Goal: Information Seeking & Learning: Find specific page/section

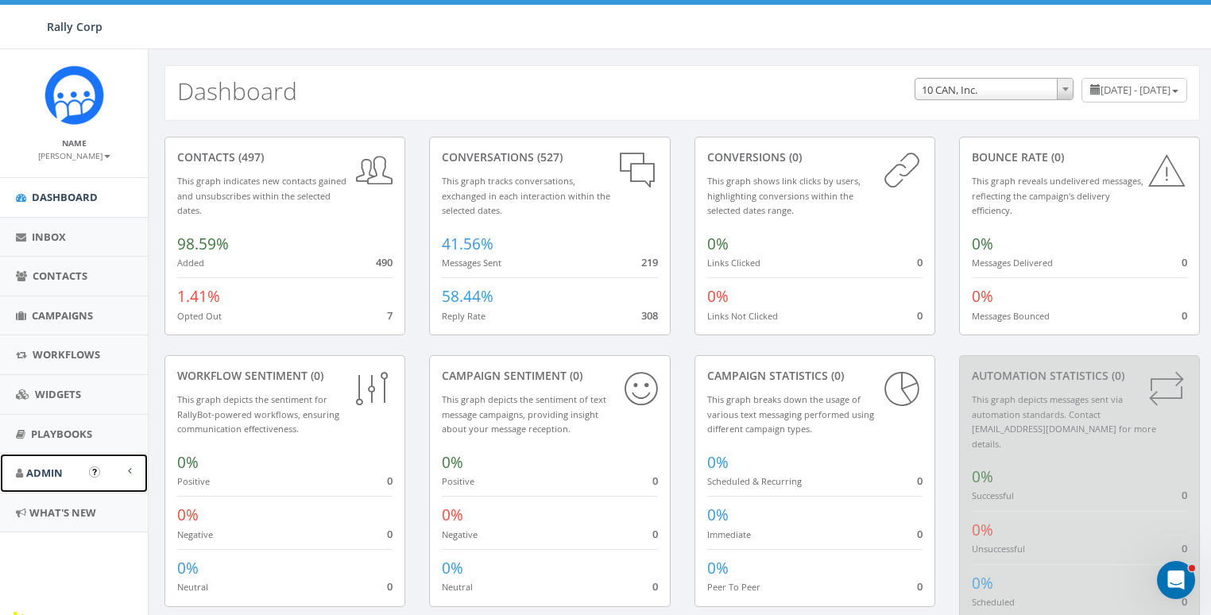
click at [59, 466] on span "Admin" at bounding box center [44, 473] width 37 height 14
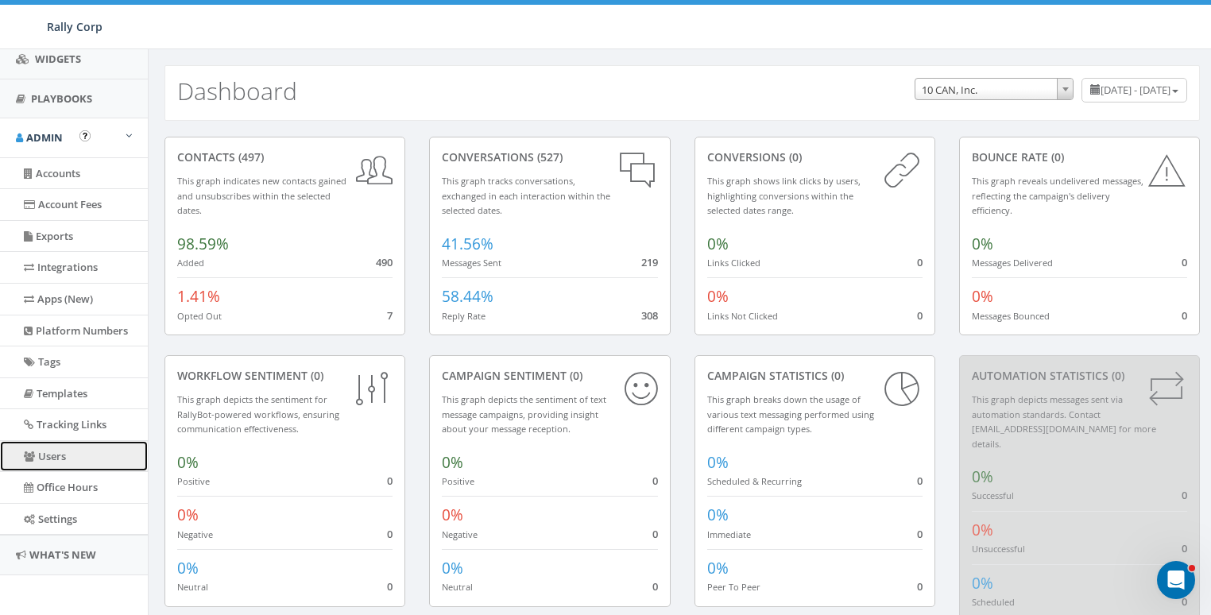
click at [37, 454] on link "Users" at bounding box center [74, 456] width 148 height 31
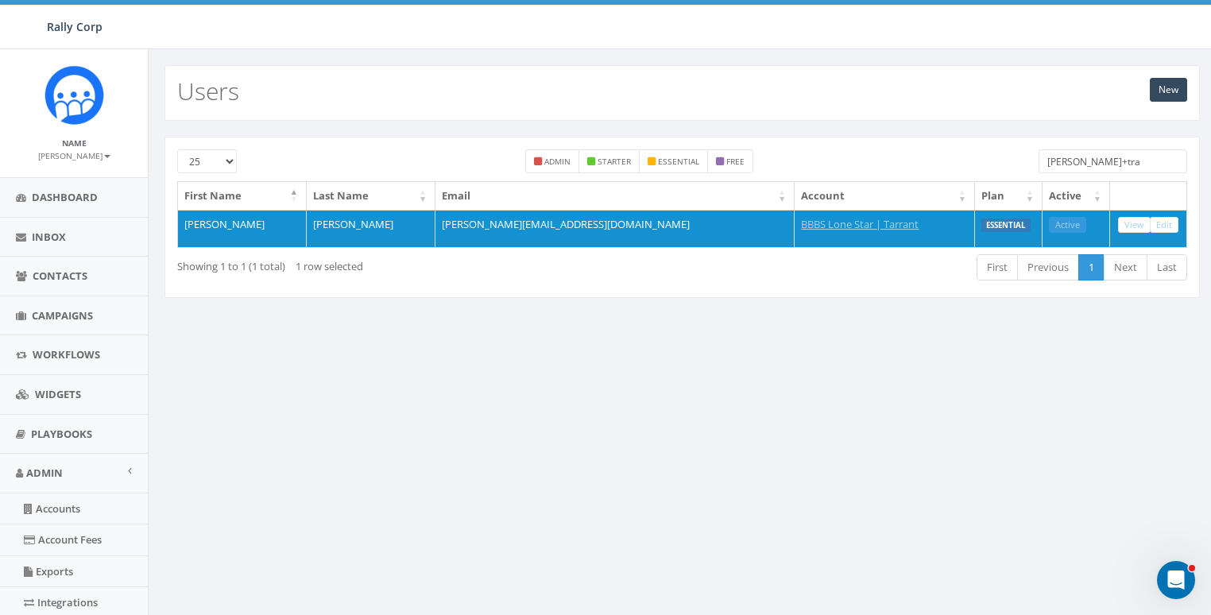
click at [1102, 164] on input "[PERSON_NAME]+tra" at bounding box center [1113, 161] width 149 height 24
paste input "[EMAIL_ADDRESS][DOMAIN_NAME]"
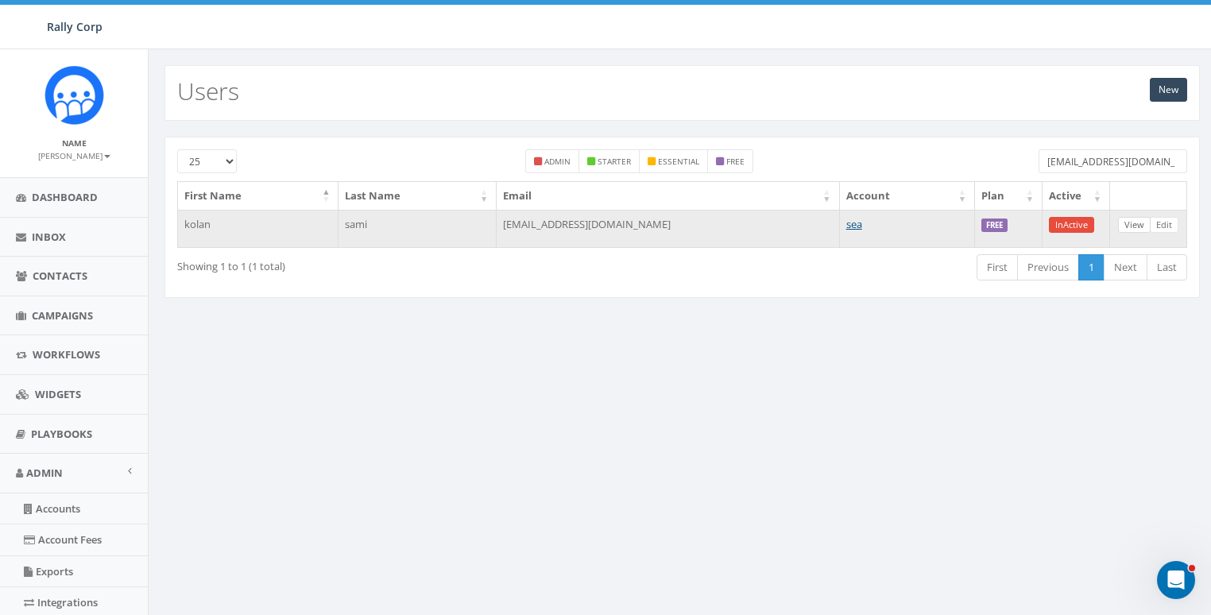
type input "[EMAIL_ADDRESS][DOMAIN_NAME]"
click at [1130, 222] on link "View" at bounding box center [1134, 225] width 33 height 17
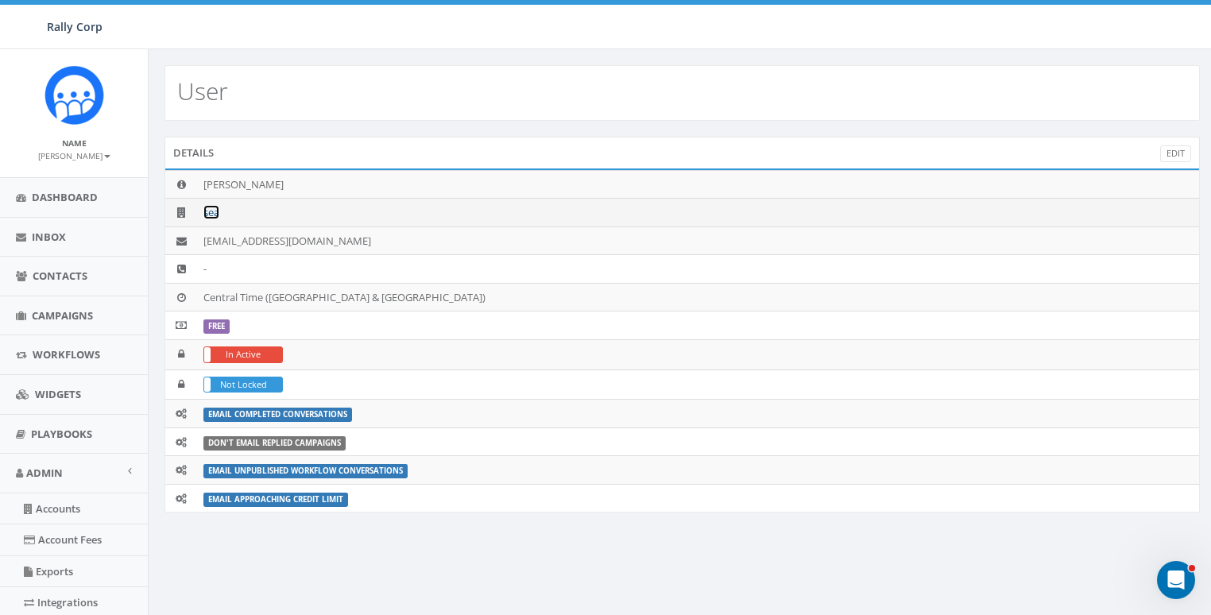
click at [211, 214] on link "sea" at bounding box center [211, 212] width 16 height 14
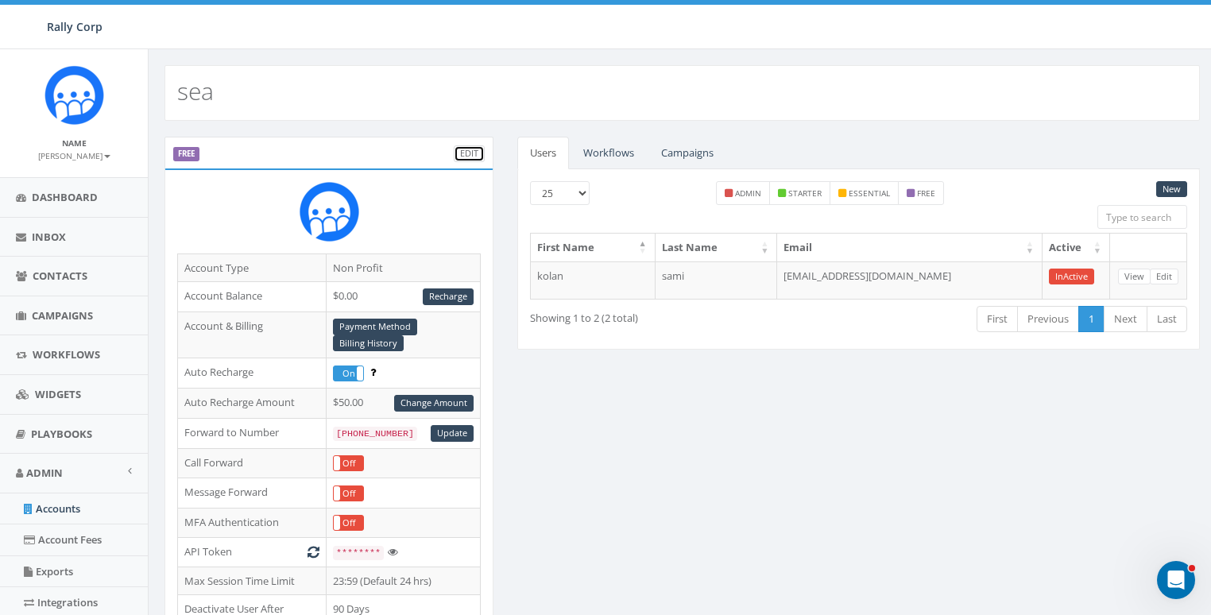
click at [466, 150] on link "Edit" at bounding box center [469, 153] width 31 height 17
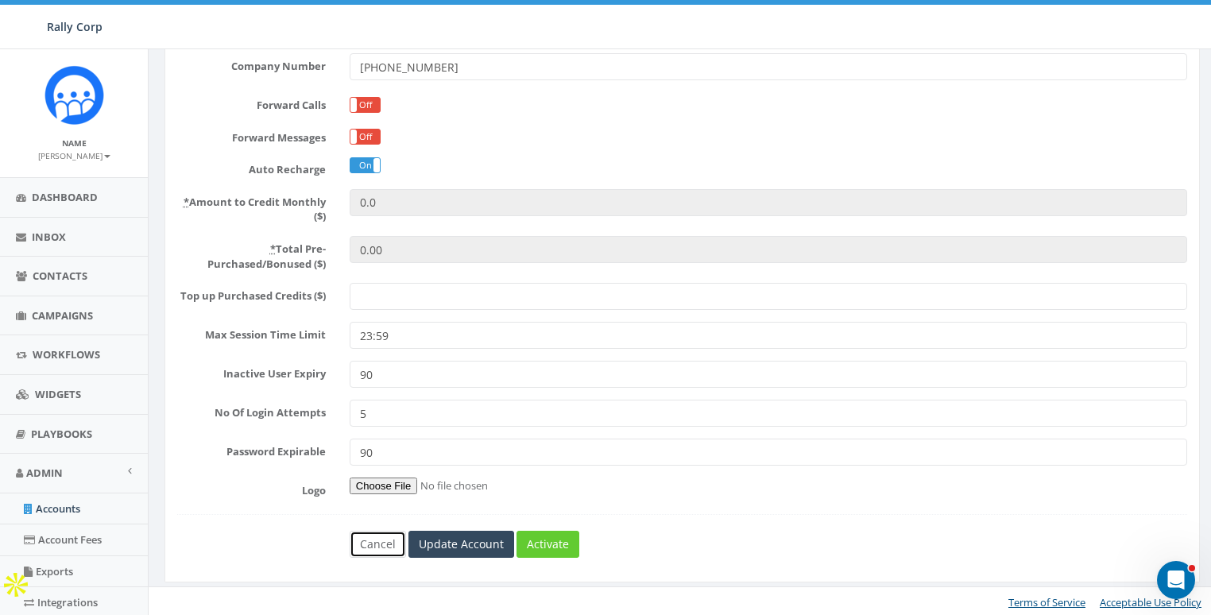
click at [372, 542] on link "Cancel" at bounding box center [378, 544] width 56 height 27
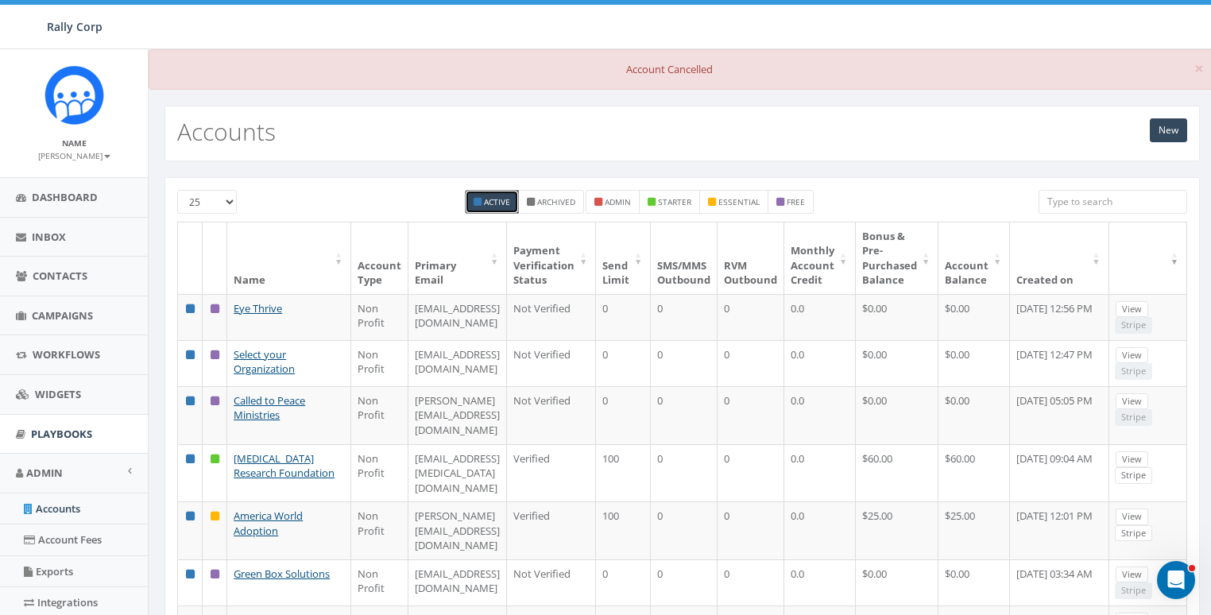
scroll to position [335, 0]
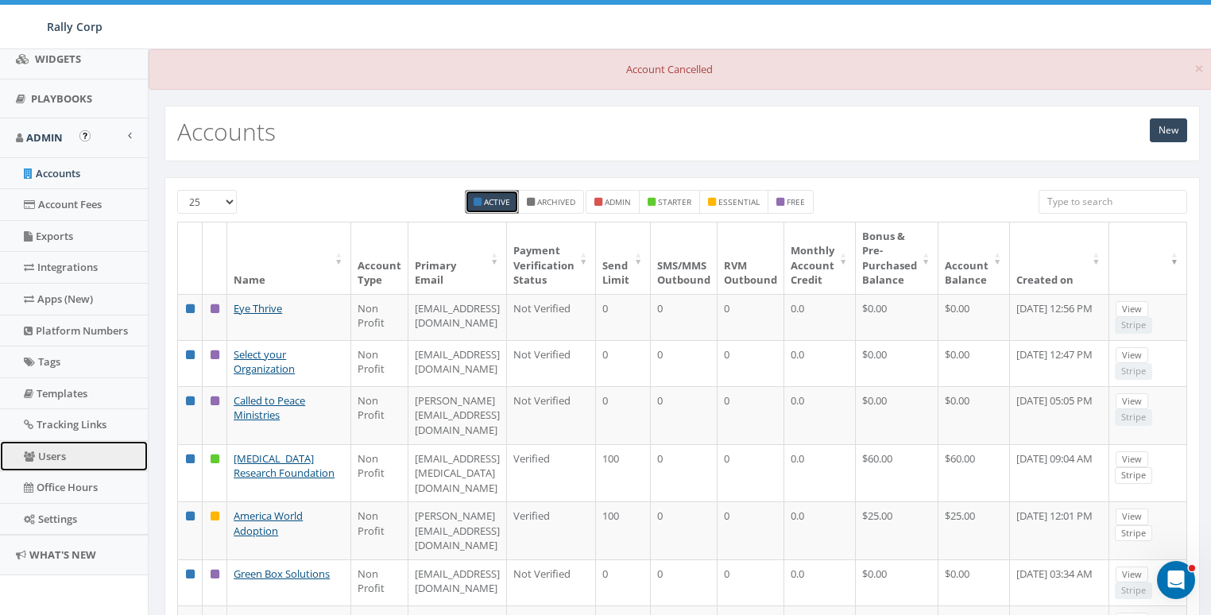
click at [48, 455] on link "Users" at bounding box center [74, 456] width 148 height 31
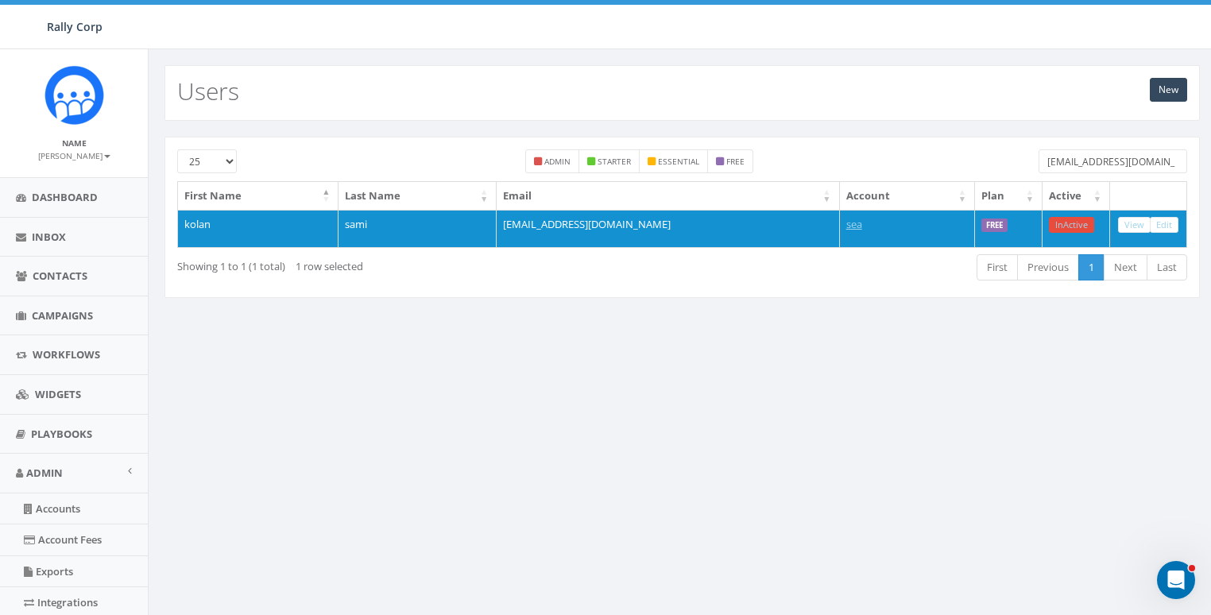
click at [1091, 149] on input "[EMAIL_ADDRESS][DOMAIN_NAME]" at bounding box center [1113, 161] width 149 height 24
paste input "tompeekk@hot"
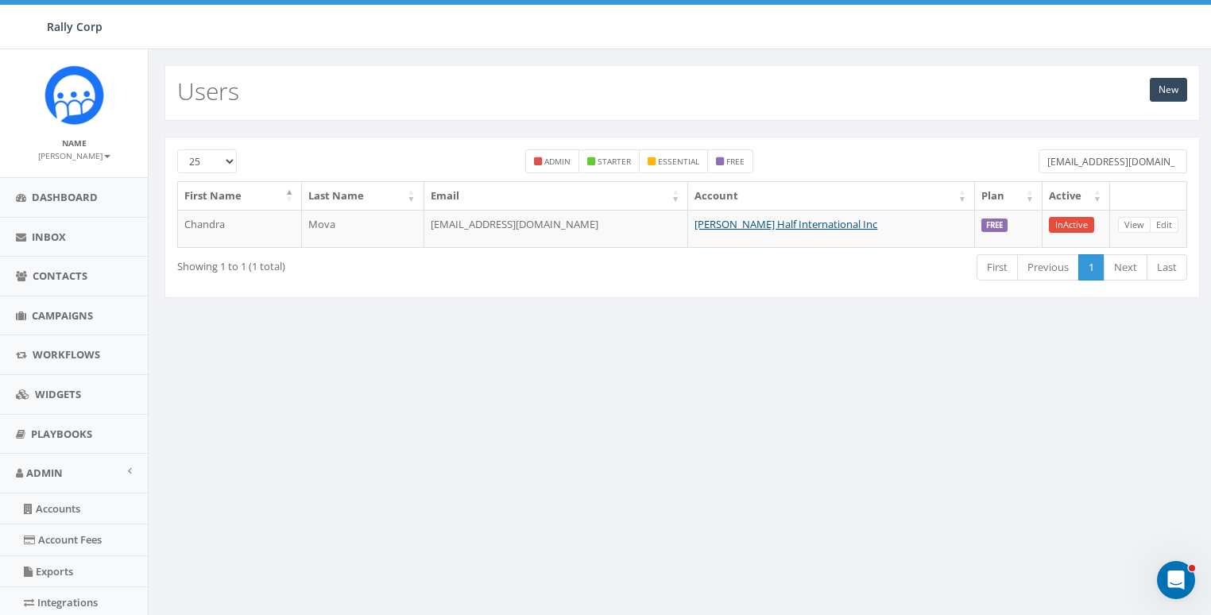
click at [1114, 150] on input "tompeekk@hotmail.com" at bounding box center [1113, 161] width 149 height 24
paste input "support@webdevpro.us"
click at [1127, 163] on input "support@webdevpro.us" at bounding box center [1113, 161] width 149 height 24
paste input "[EMAIL_ADDRESS][DOMAIN_NAME]"
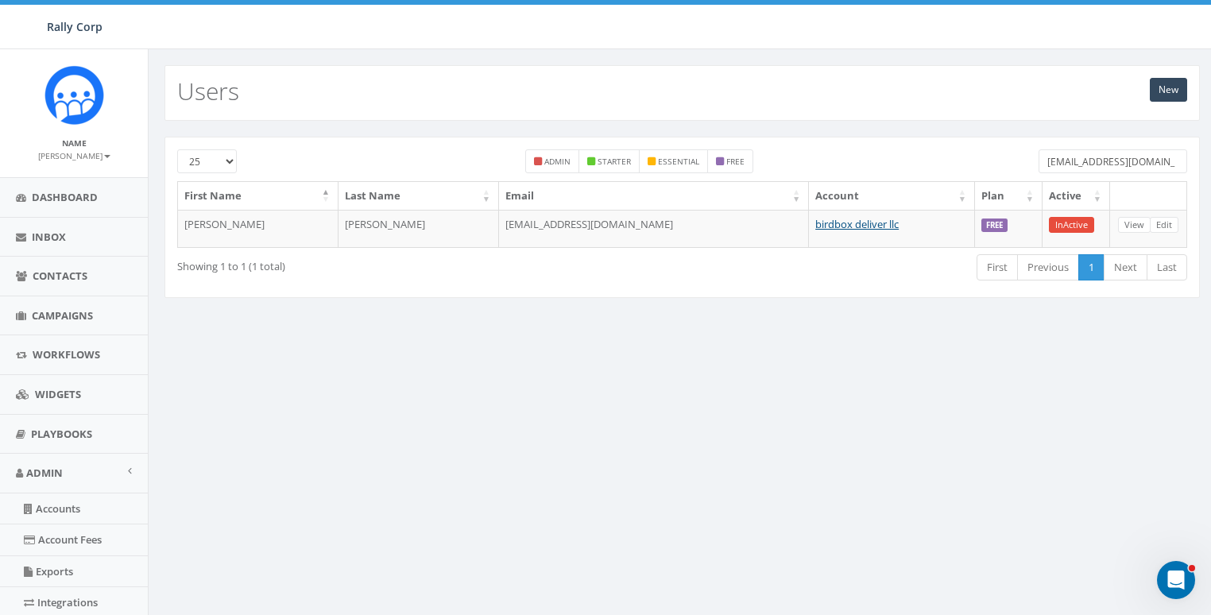
type input "[EMAIL_ADDRESS][DOMAIN_NAME]"
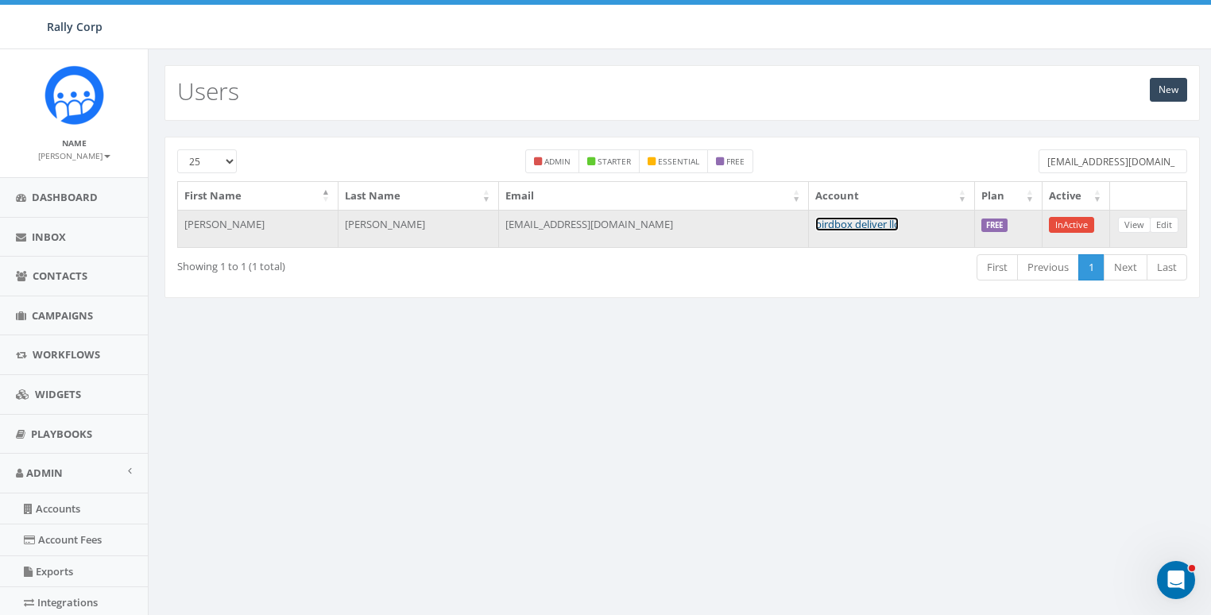
click at [841, 227] on link "birdbox deliver llc" at bounding box center [856, 224] width 83 height 14
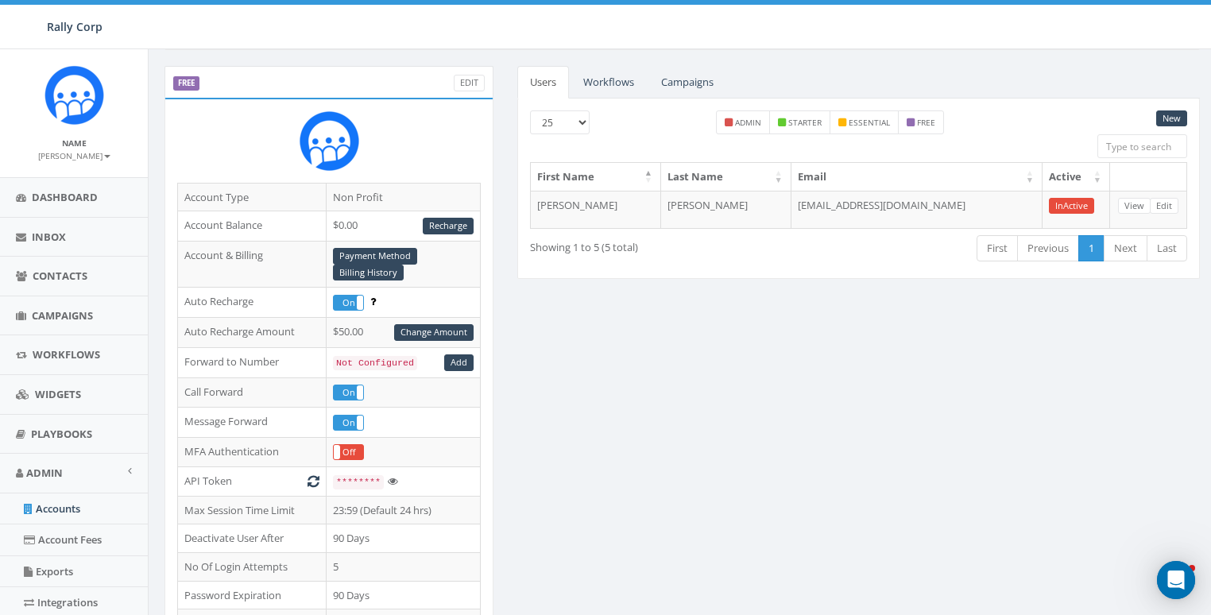
scroll to position [228, 0]
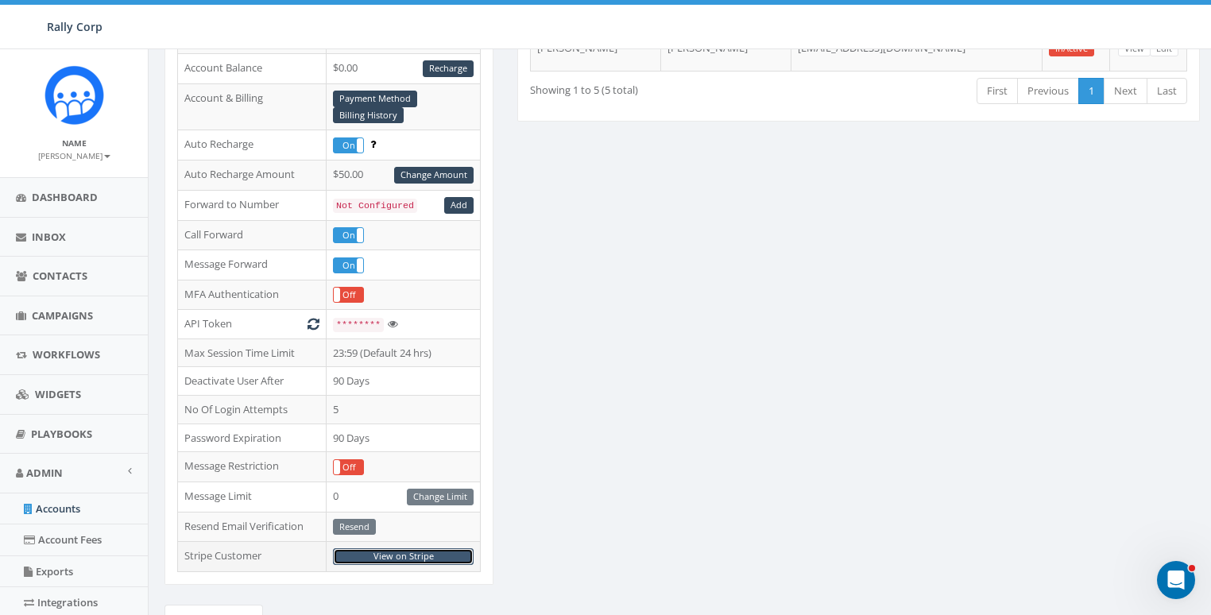
click at [385, 548] on link "View on Stripe" at bounding box center [403, 556] width 141 height 17
click at [57, 512] on link "Accounts" at bounding box center [74, 509] width 148 height 31
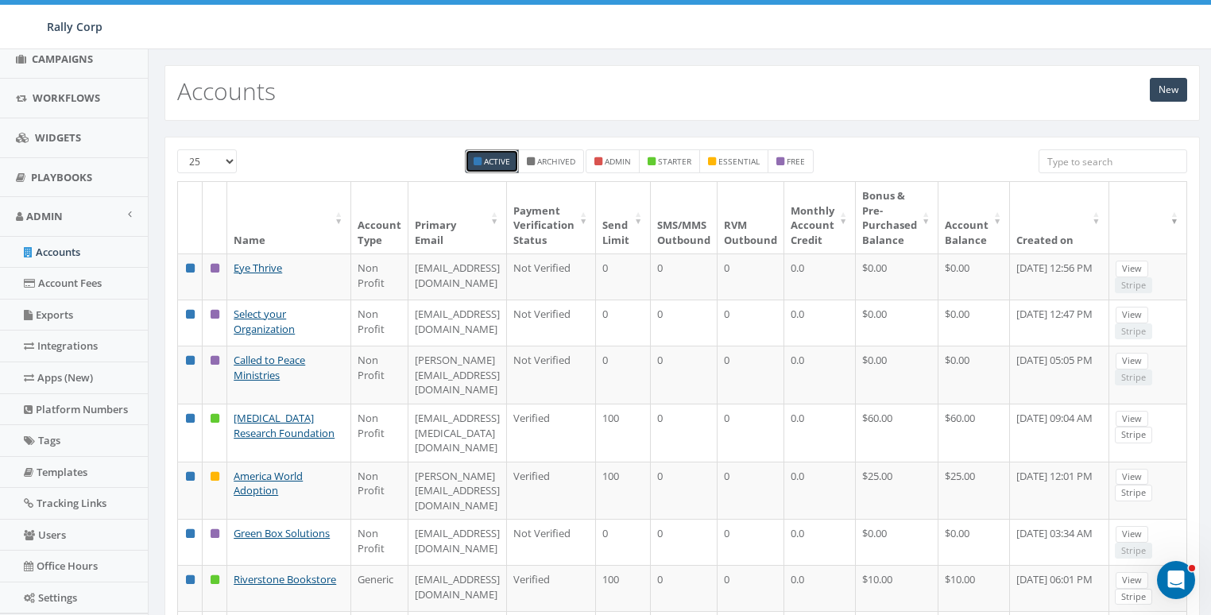
click at [1106, 169] on input "search" at bounding box center [1113, 161] width 149 height 24
paste input "[EMAIL_ADDRESS][DOMAIN_NAME]"
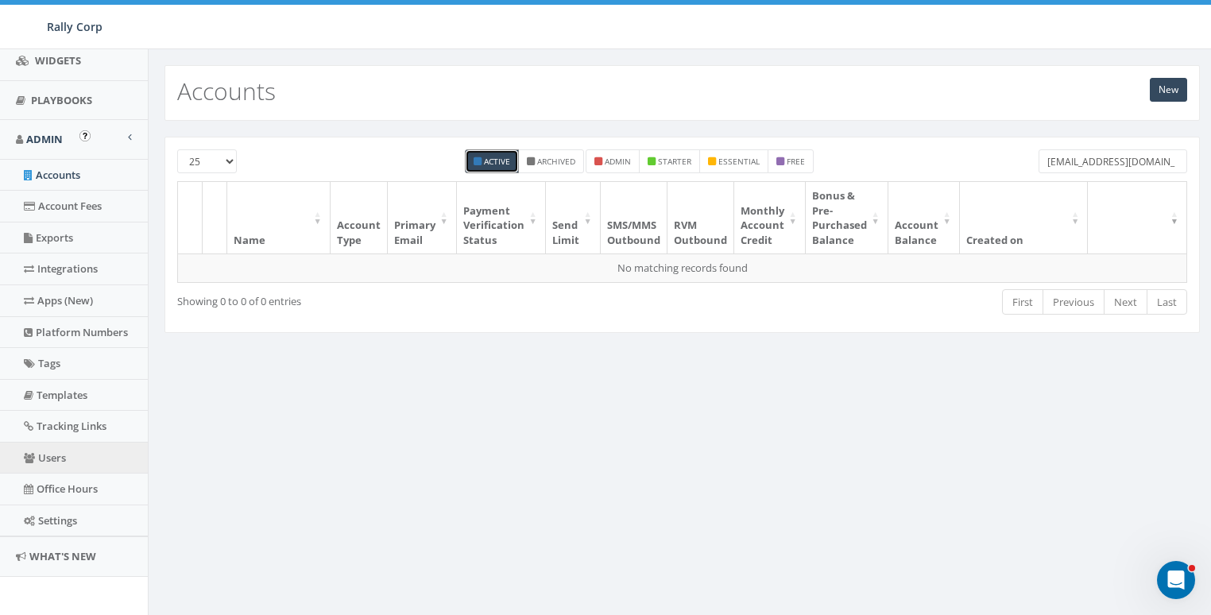
scroll to position [335, 0]
type input "[EMAIL_ADDRESS][DOMAIN_NAME]"
click at [50, 455] on link "Users" at bounding box center [74, 456] width 148 height 31
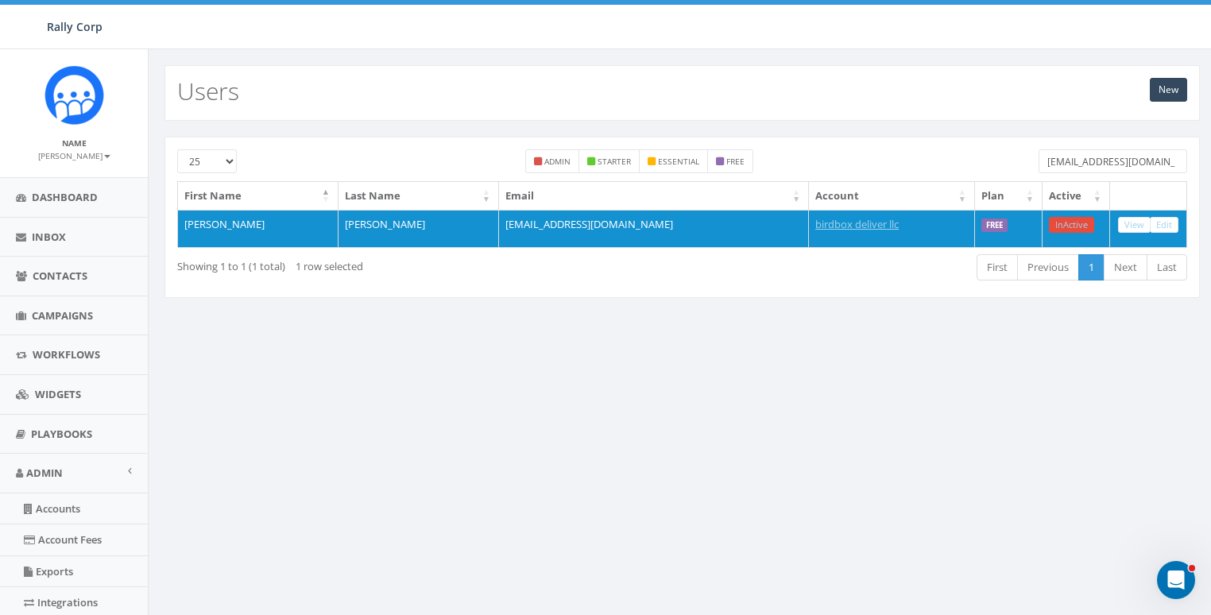
click at [1070, 153] on input "[EMAIL_ADDRESS][DOMAIN_NAME]" at bounding box center [1113, 161] width 149 height 24
paste input "[EMAIL_ADDRESS][DOMAIN_NAME]"
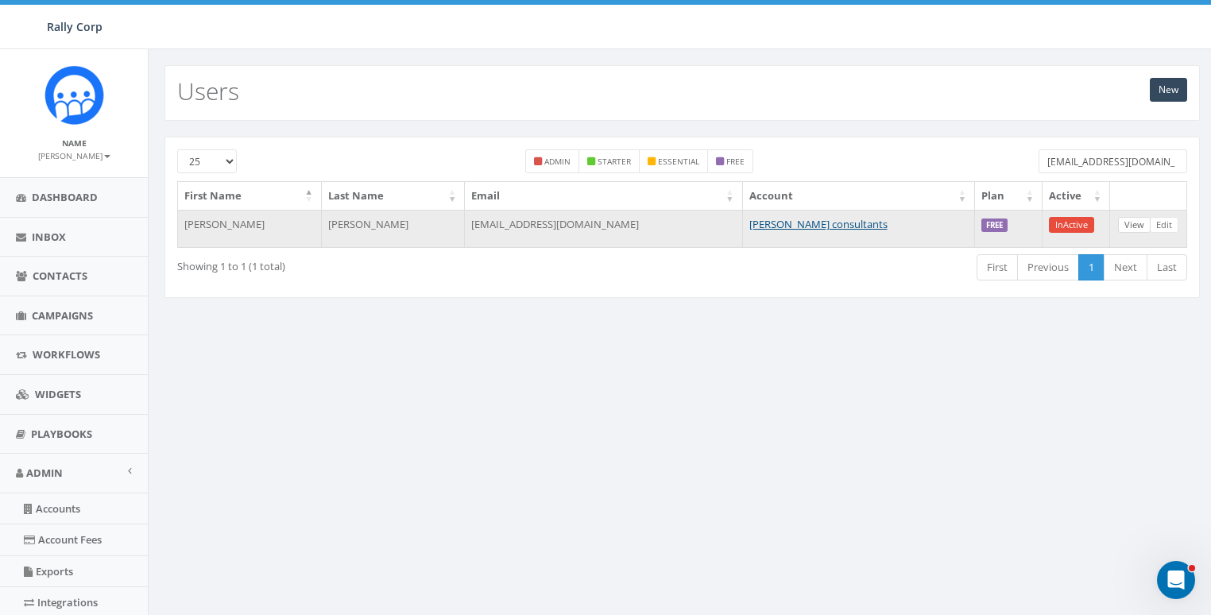
type input "[EMAIL_ADDRESS][DOMAIN_NAME]"
click at [1139, 223] on link "View" at bounding box center [1134, 225] width 33 height 17
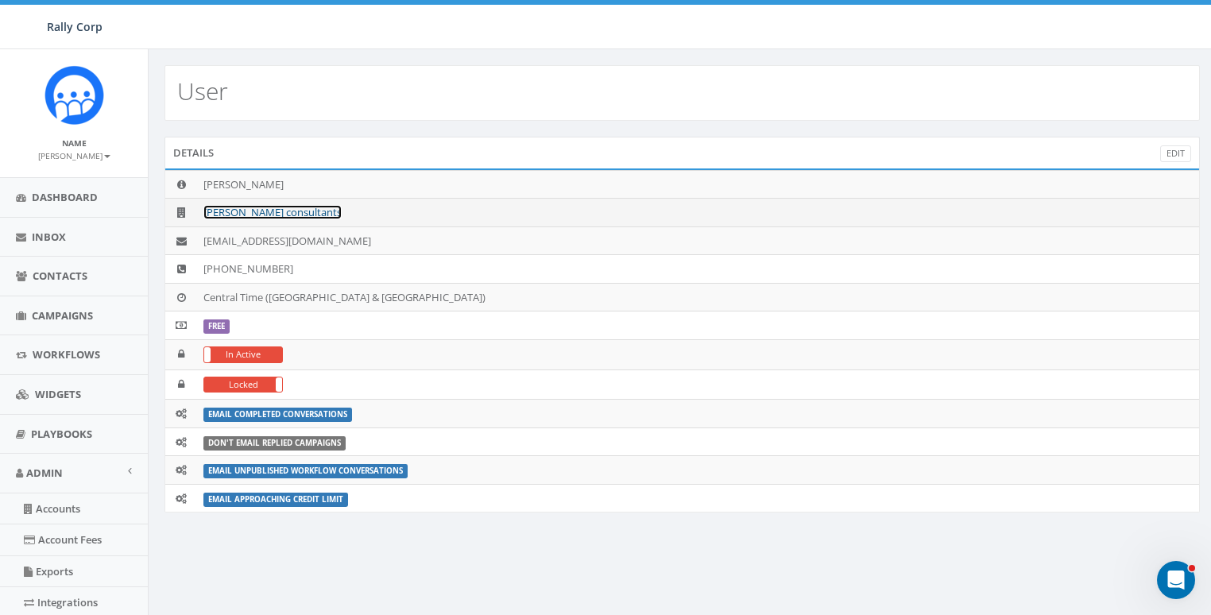
click at [268, 207] on link "[PERSON_NAME] consultants" at bounding box center [272, 212] width 138 height 14
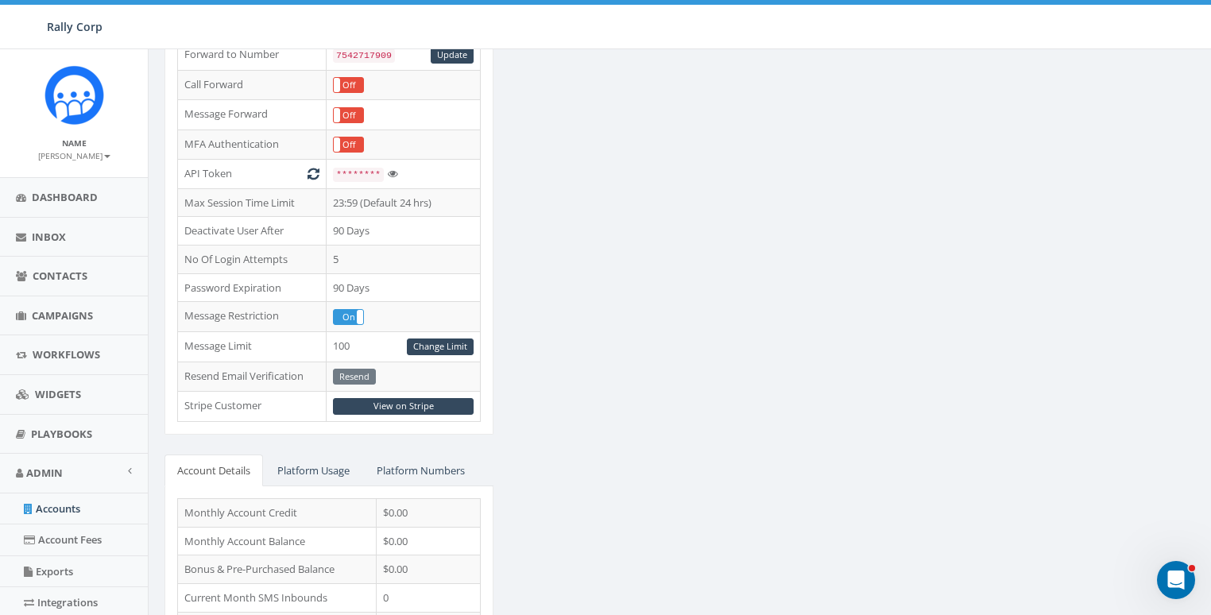
scroll to position [517, 0]
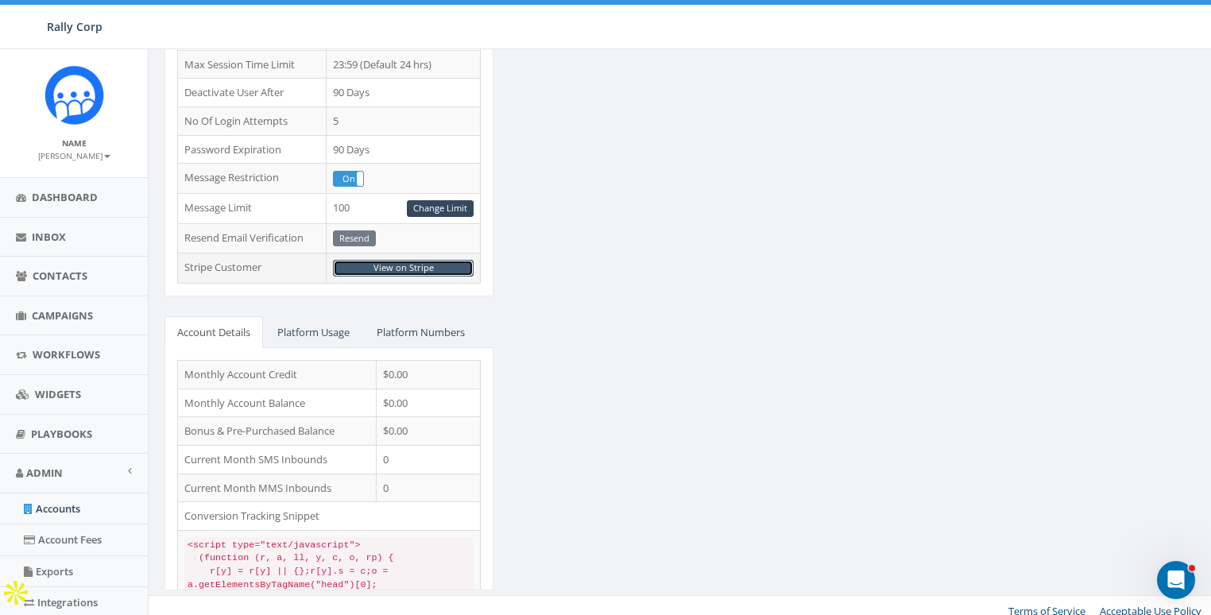
click at [422, 265] on link "View on Stripe" at bounding box center [403, 268] width 141 height 17
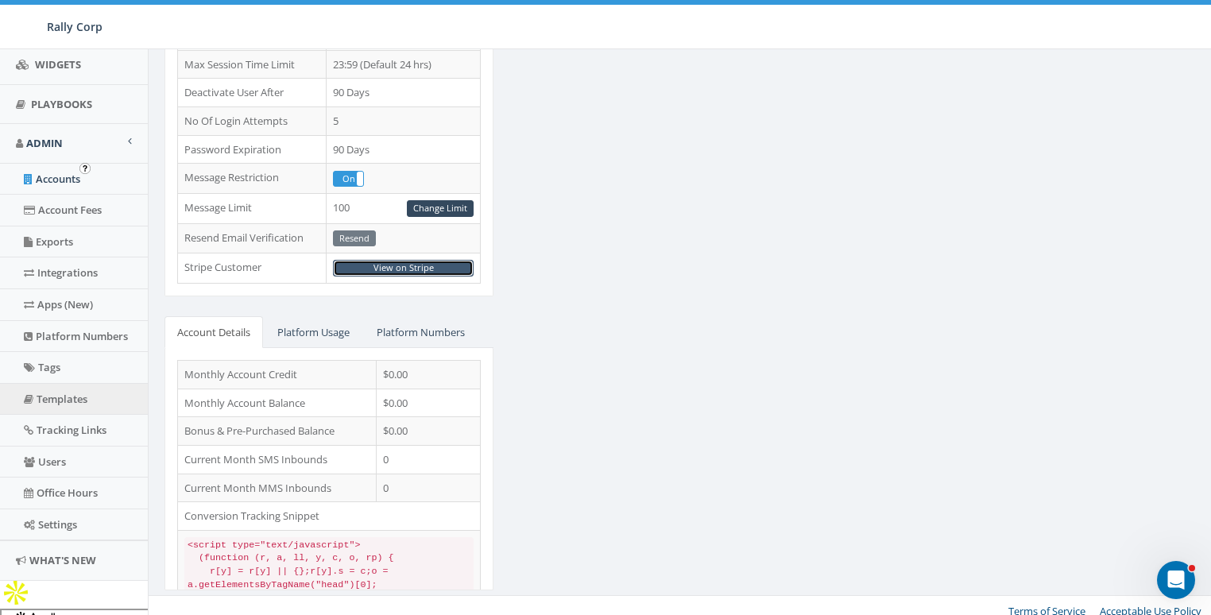
scroll to position [335, 0]
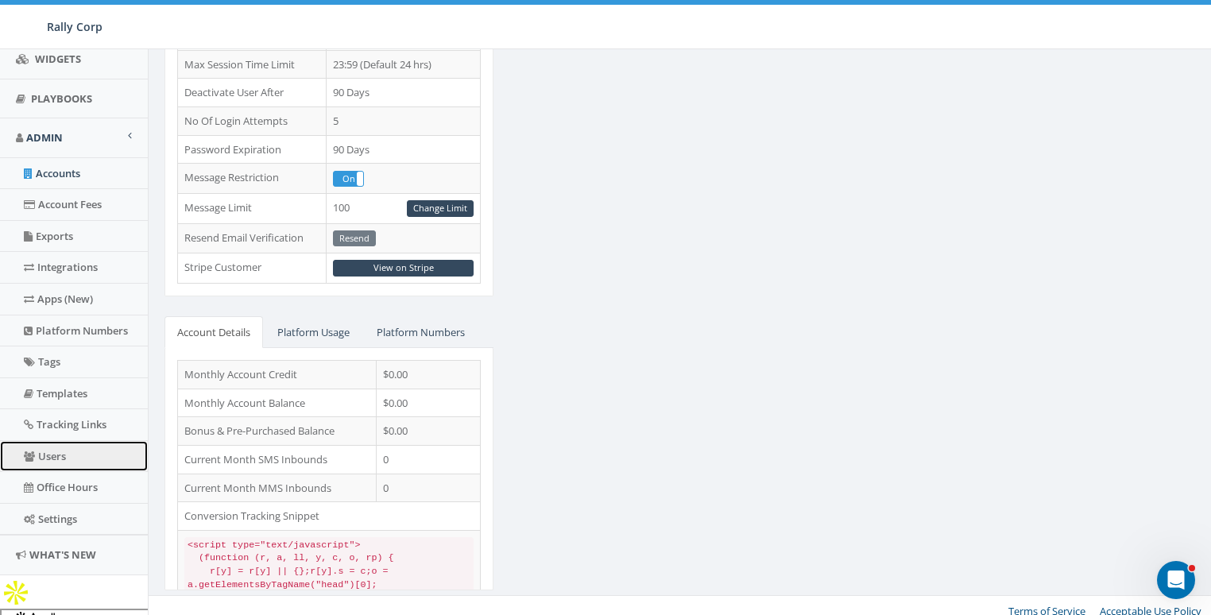
click at [45, 450] on link "Users" at bounding box center [74, 456] width 148 height 31
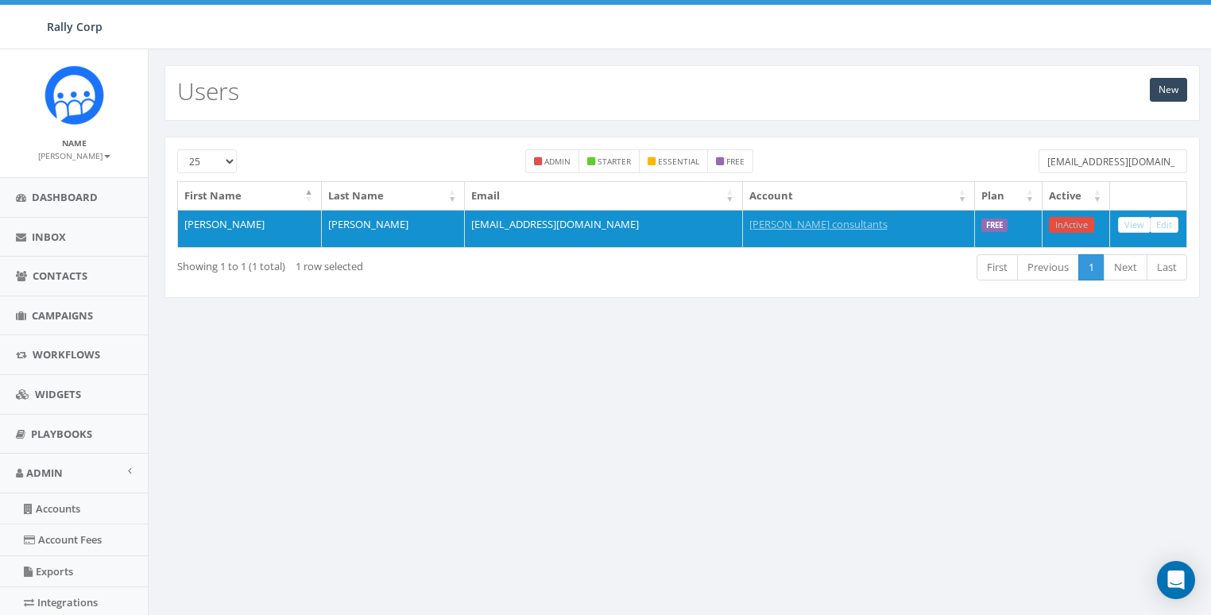
click at [1148, 154] on input "[EMAIL_ADDRESS][DOMAIN_NAME]" at bounding box center [1113, 161] width 149 height 24
paste input "[EMAIL_ADDRESS][DOMAIN_NAME]"
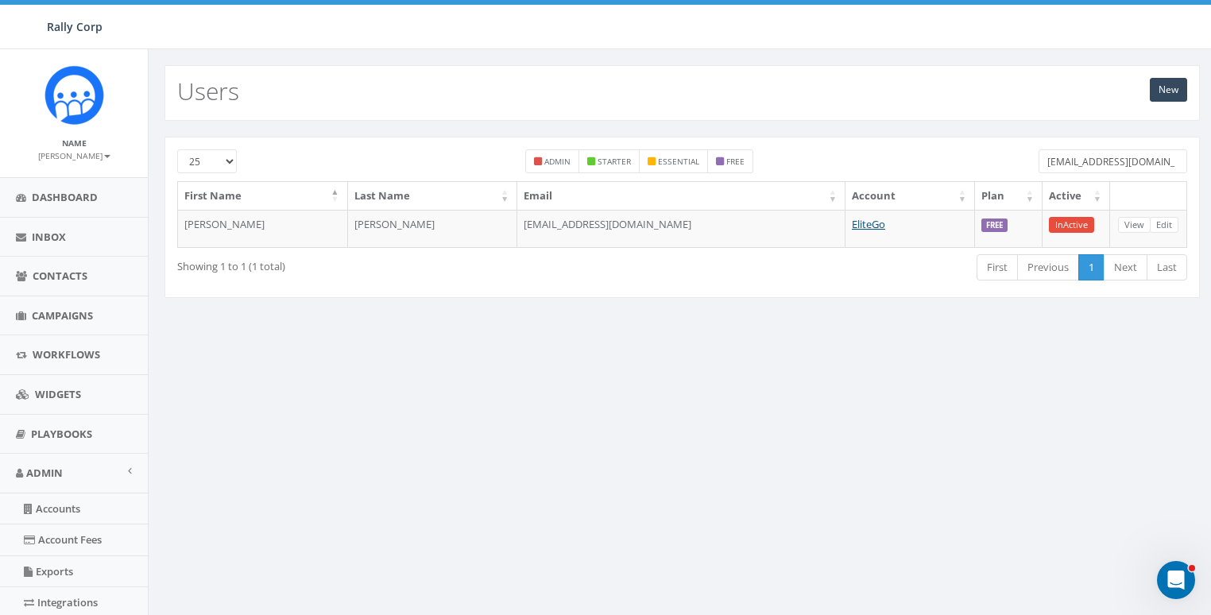
click at [1069, 155] on input "marmarlove157@gmail.com" at bounding box center [1113, 161] width 149 height 24
click at [1099, 163] on input "marmarlove157@gmail.com" at bounding box center [1113, 161] width 149 height 24
paste input "base@lawsil2.dream.press"
type input "base@lawsil2.dream.press"
